Goal: Transaction & Acquisition: Obtain resource

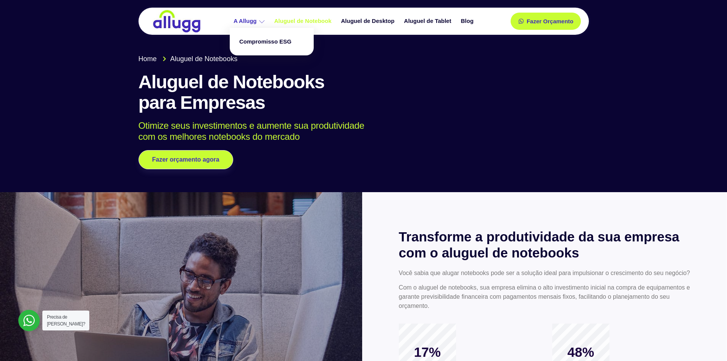
click at [231, 17] on link "A Allugg" at bounding box center [250, 21] width 41 height 13
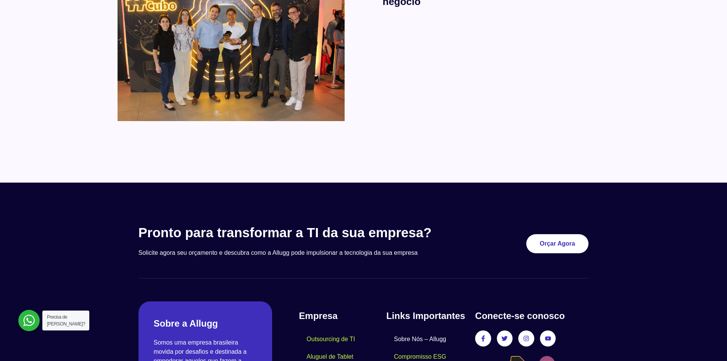
scroll to position [643, 0]
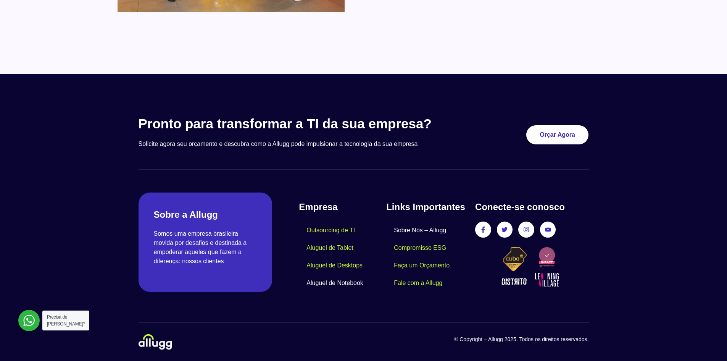
click at [345, 282] on link "Aluguel de Notebook" at bounding box center [335, 283] width 72 height 18
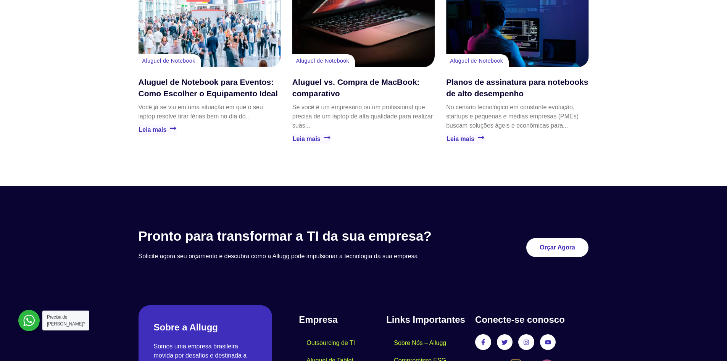
scroll to position [1812, 0]
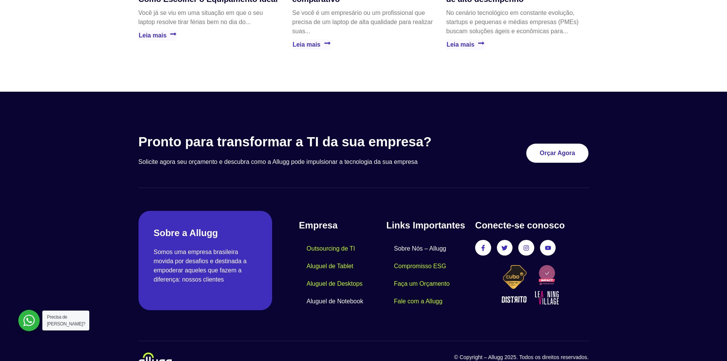
click at [402, 240] on link "Sobre Nós – Allugg" at bounding box center [420, 249] width 68 height 18
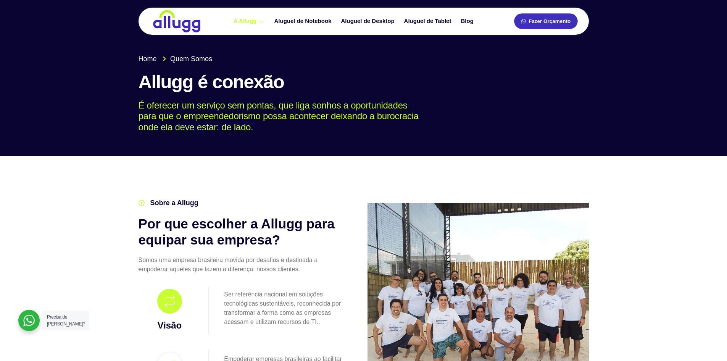
click at [566, 20] on span "Fazer Orçamento" at bounding box center [550, 21] width 42 height 5
